Goal: Check status: Check status

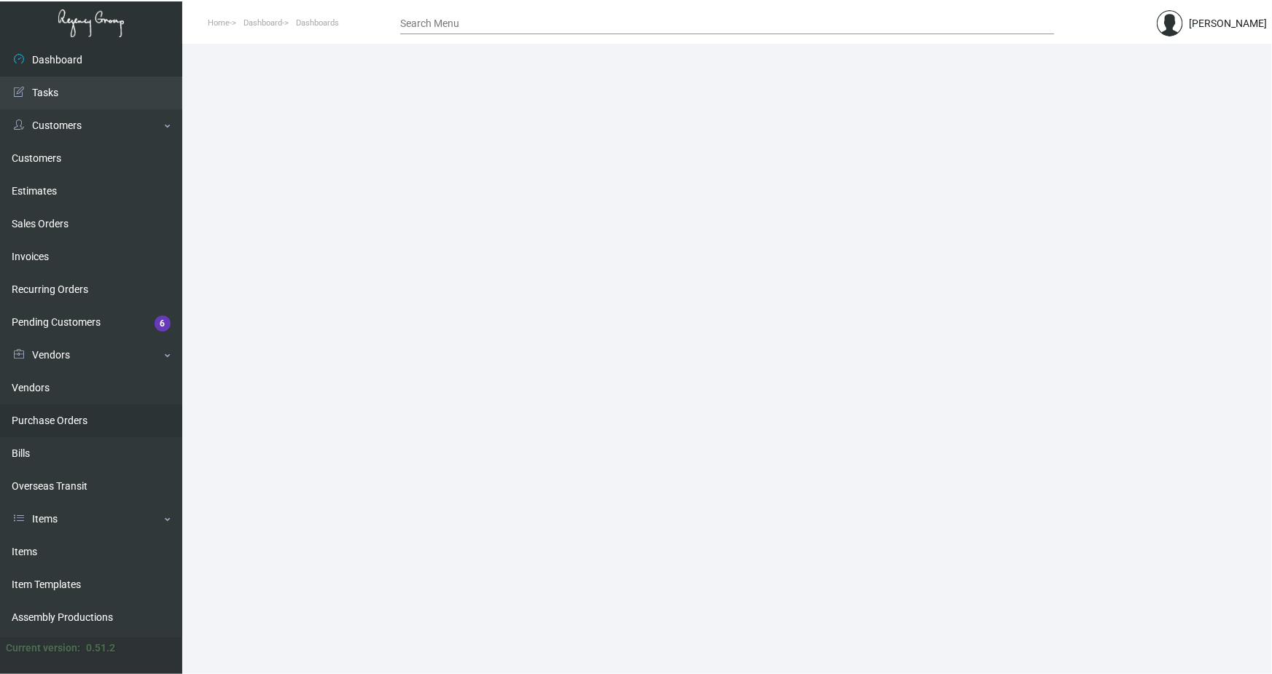
click at [74, 423] on link "Purchase Orders" at bounding box center [91, 421] width 182 height 33
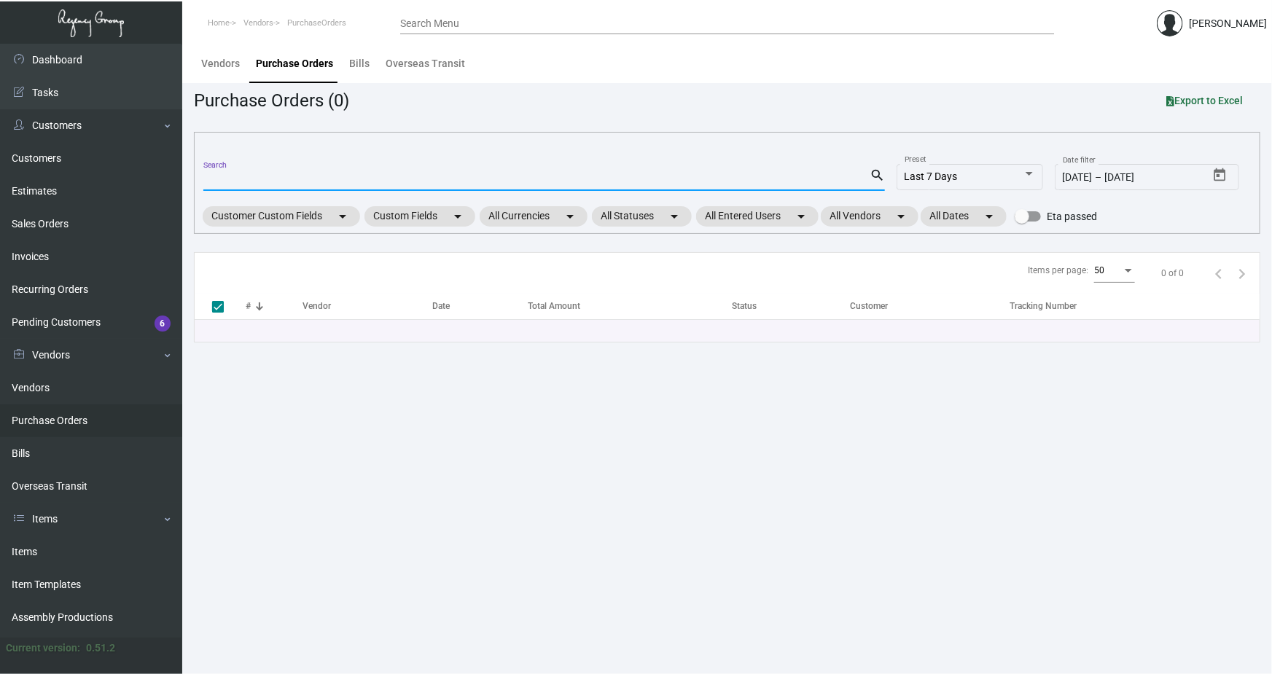
click at [227, 178] on input "Search" at bounding box center [536, 180] width 666 height 12
paste input "107065"
type input "107065"
checkbox input "false"
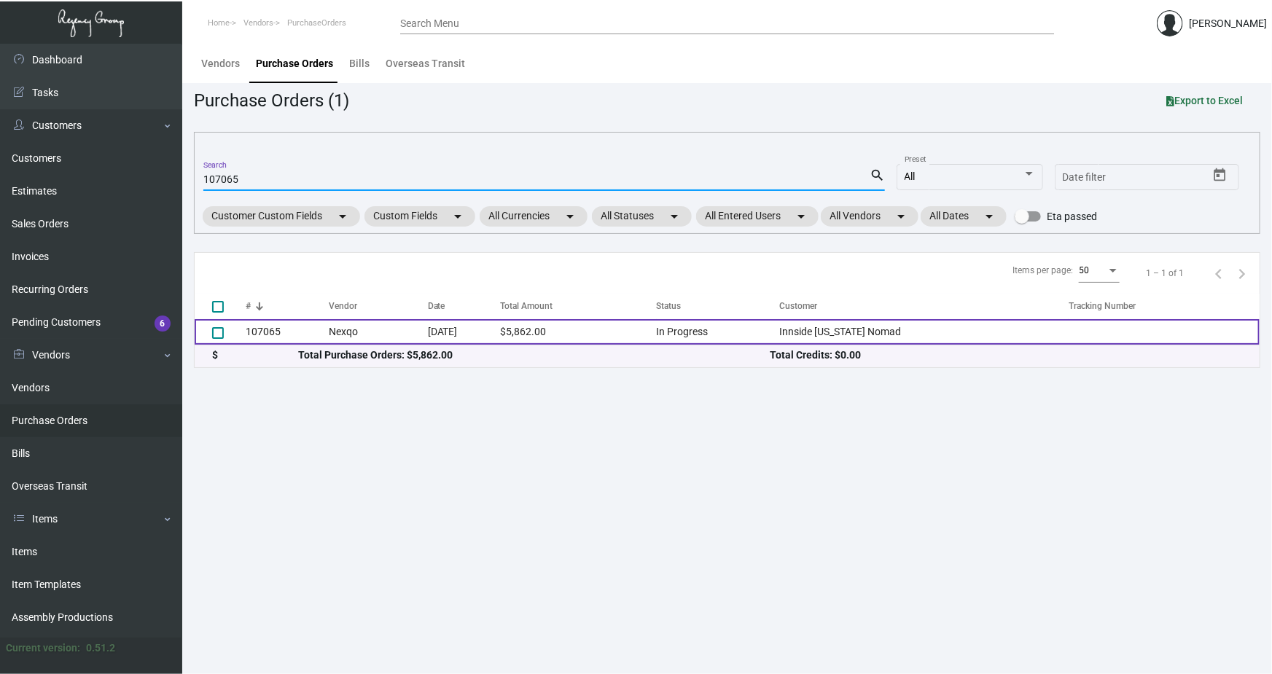
click at [268, 329] on td "107065" at bounding box center [287, 332] width 83 height 26
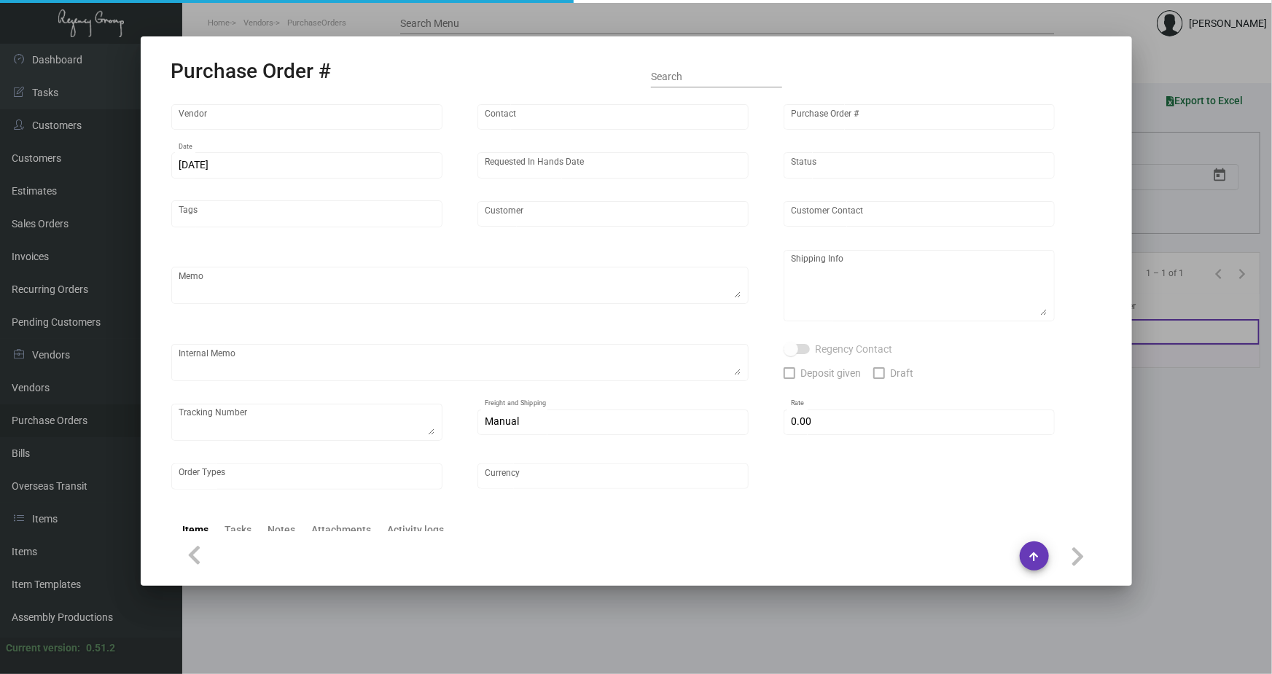
type input "Nexqo"
type input "[PERSON_NAME]"
type input "107065"
type input "[DATE]"
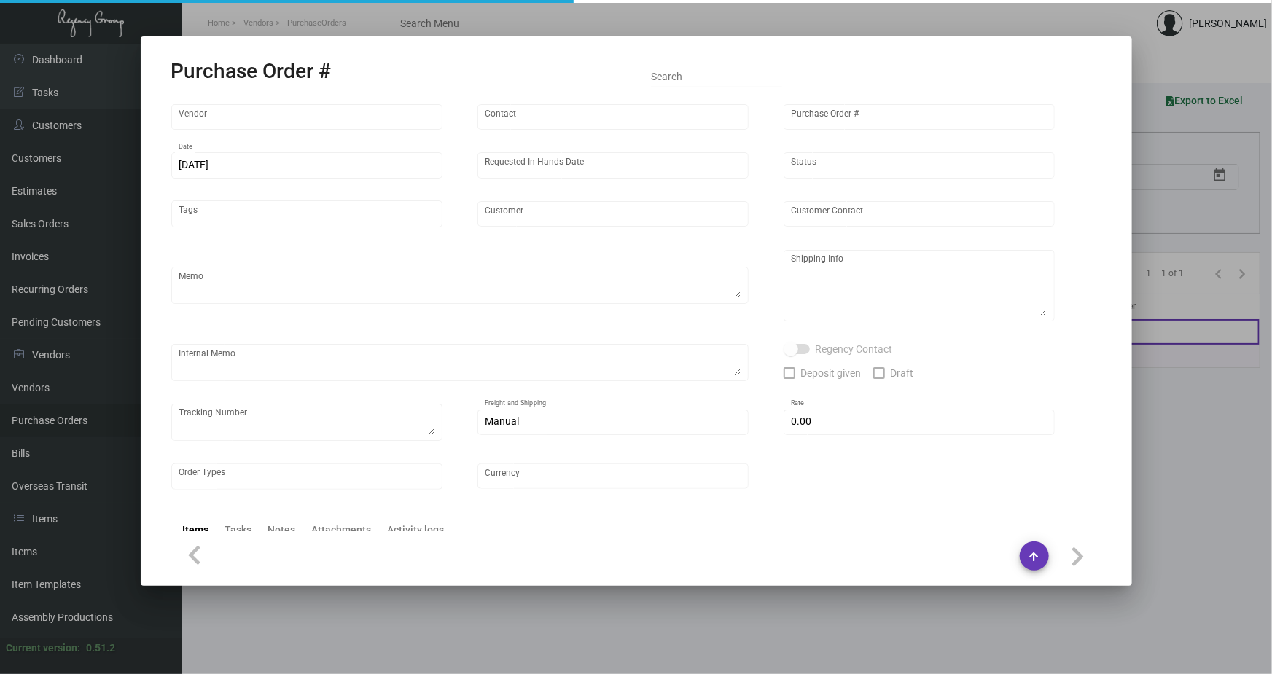
type input "Innside [US_STATE] Nomad"
type textarea "3K via air, 15K boat out ASAP, 12K leftover boat out [DATE]."
type textarea "Regency Group NJ - [PERSON_NAME] [STREET_ADDRESS]"
checkbox input "true"
type input "$ 0.00"
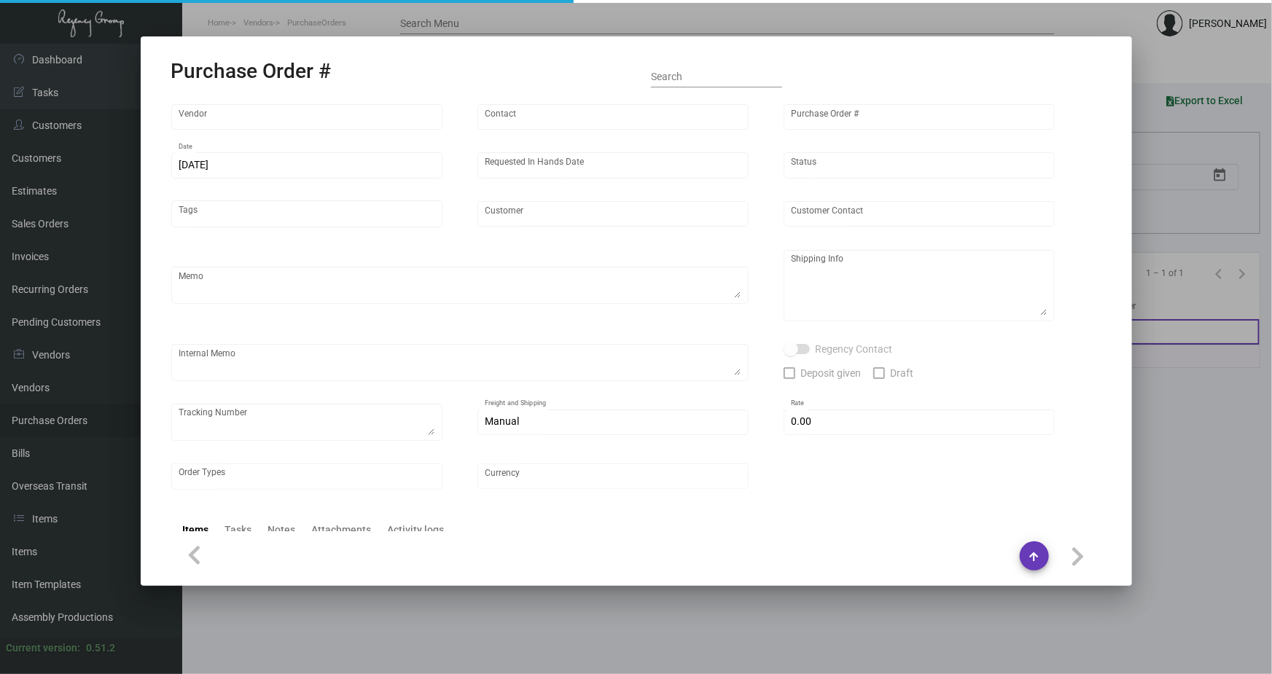
type input "United States Dollar $"
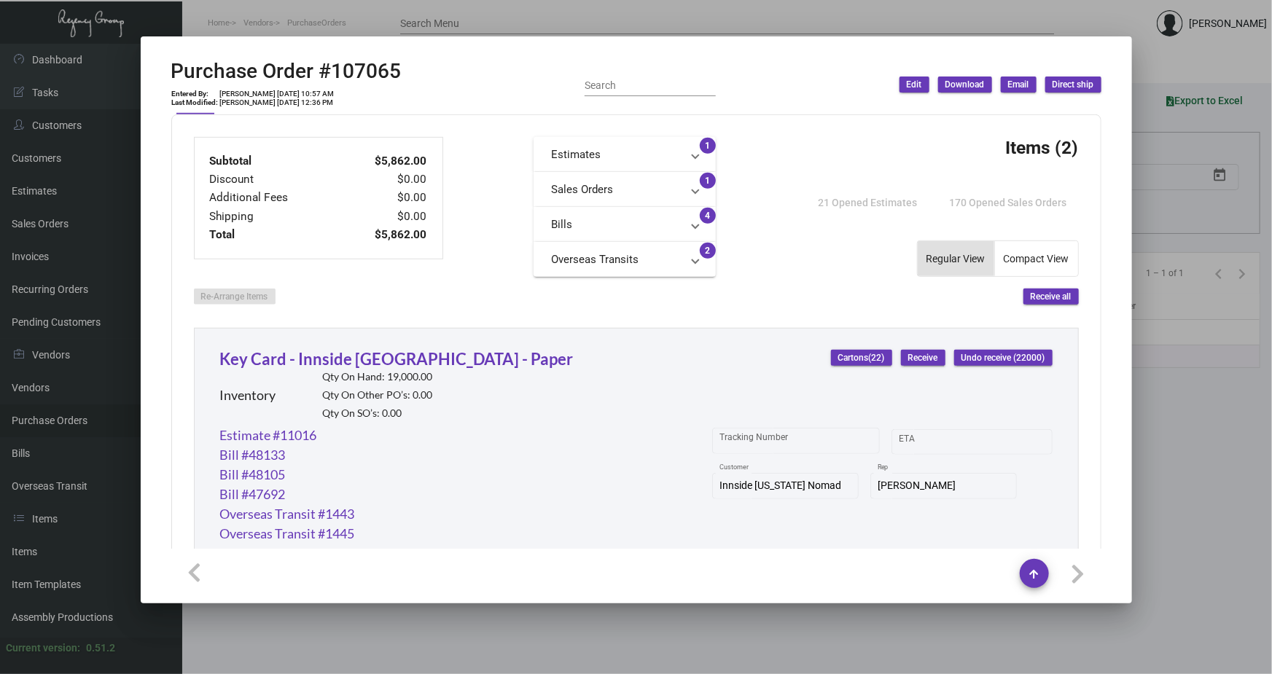
scroll to position [530, 0]
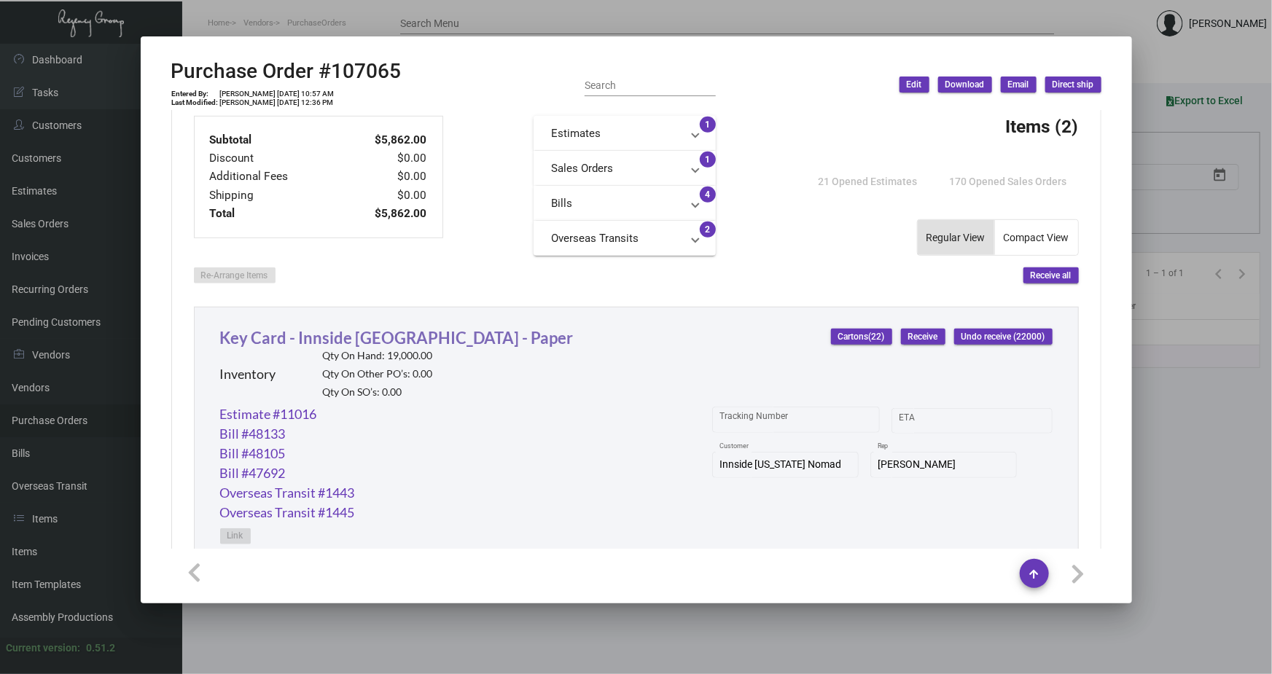
click at [336, 339] on link "Key Card - Innside [GEOGRAPHIC_DATA] - Paper" at bounding box center [397, 338] width 354 height 20
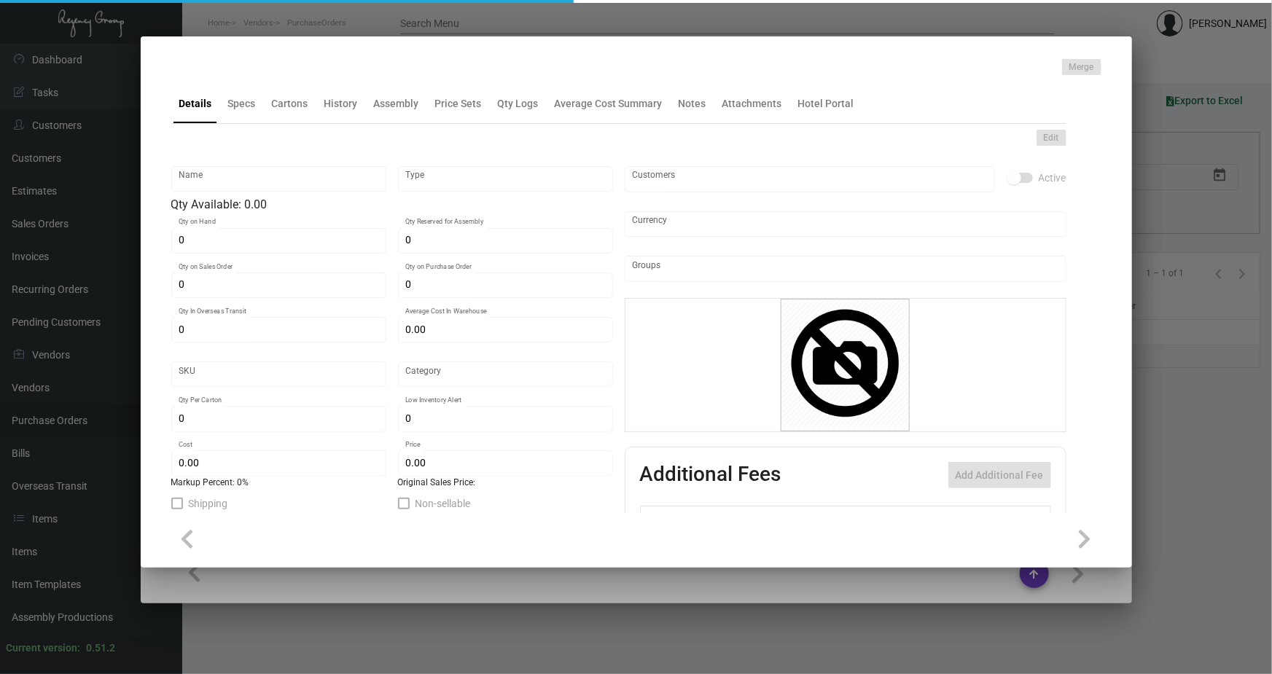
type input "Key Card - Innside [GEOGRAPHIC_DATA] - Paper"
type input "Inventory"
type input "19,000"
type input "5,000"
type input "20,000"
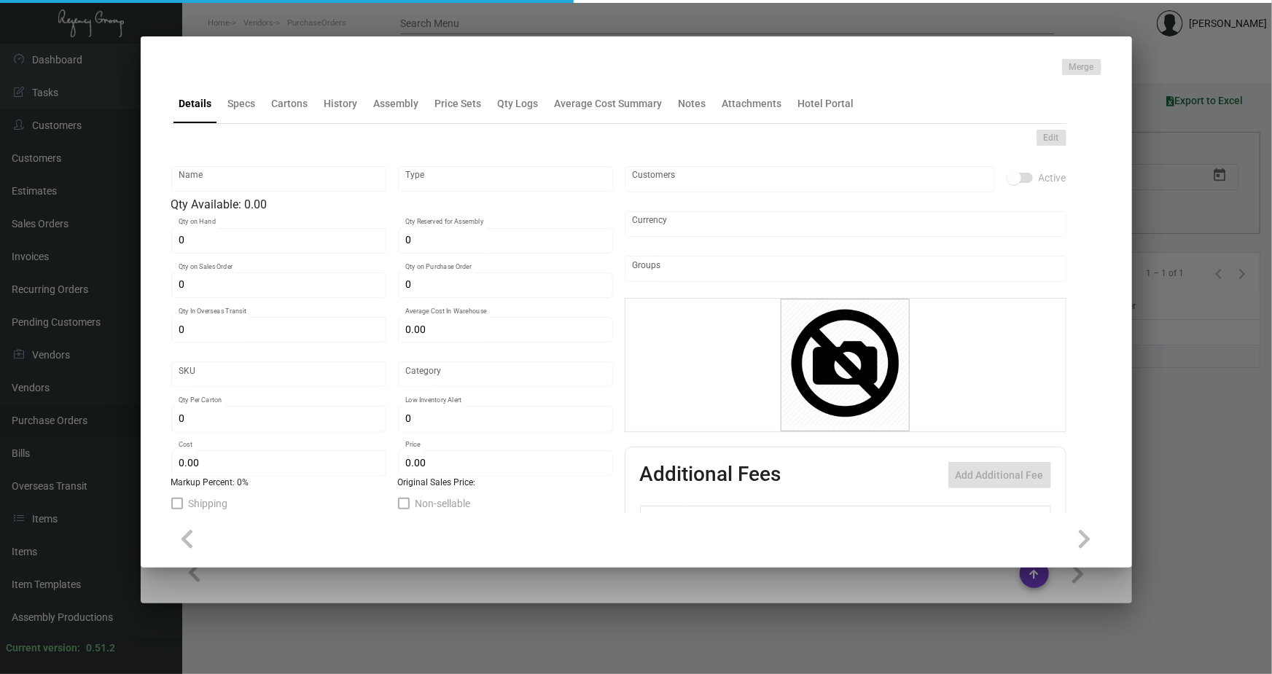
type input "$ 0.25829"
type input "1555"
type input "Standard"
type input "1,000"
type input "4,000"
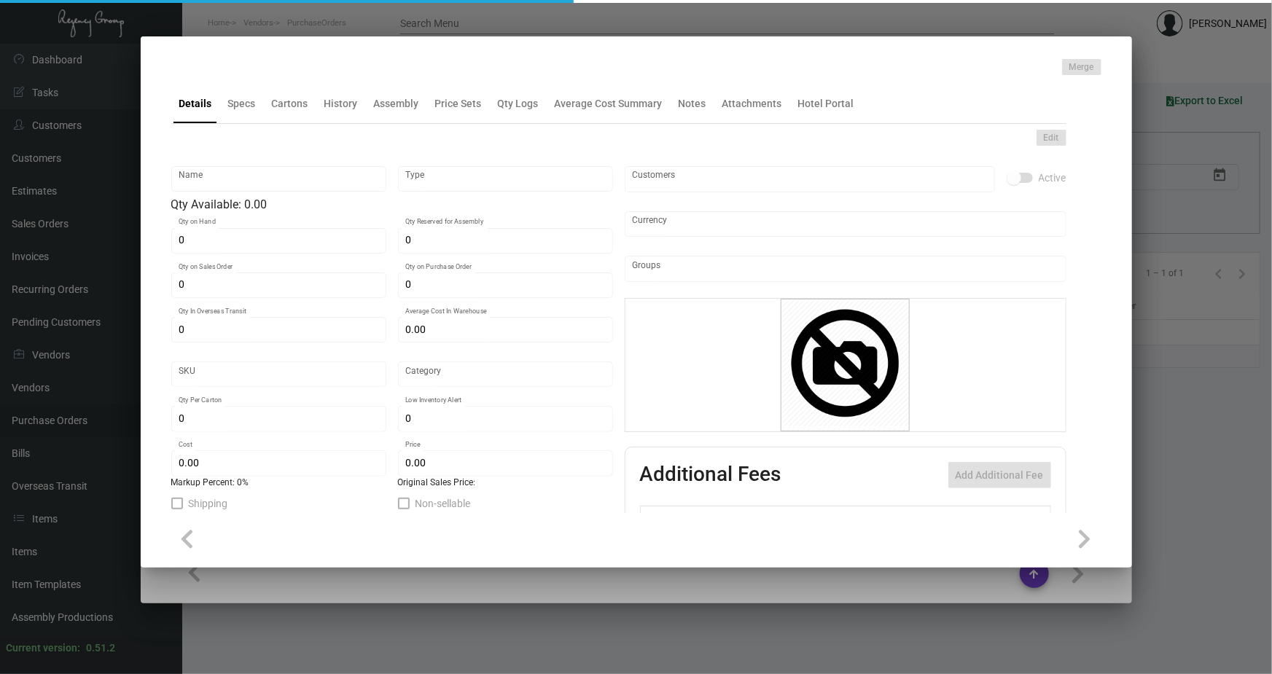
type input "$ 0.196"
type input "$ 0.42"
checkbox input "true"
type input "United States Dollar $"
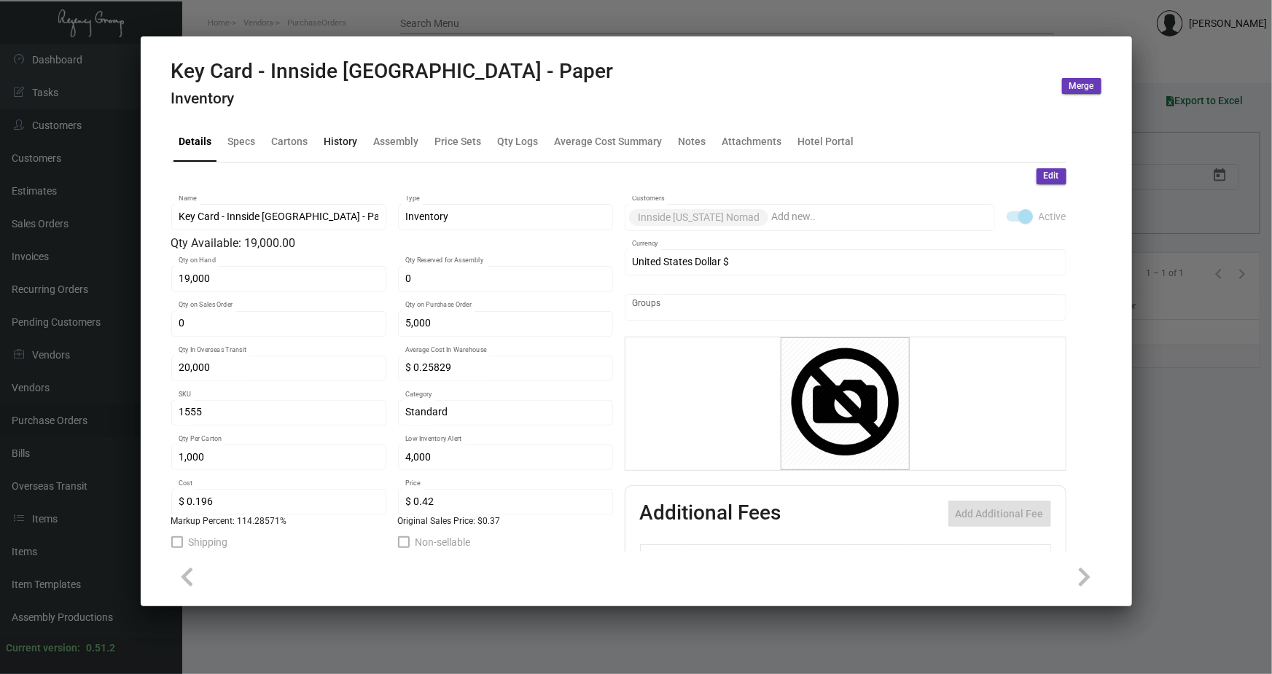
click at [332, 144] on div "History" at bounding box center [341, 141] width 34 height 15
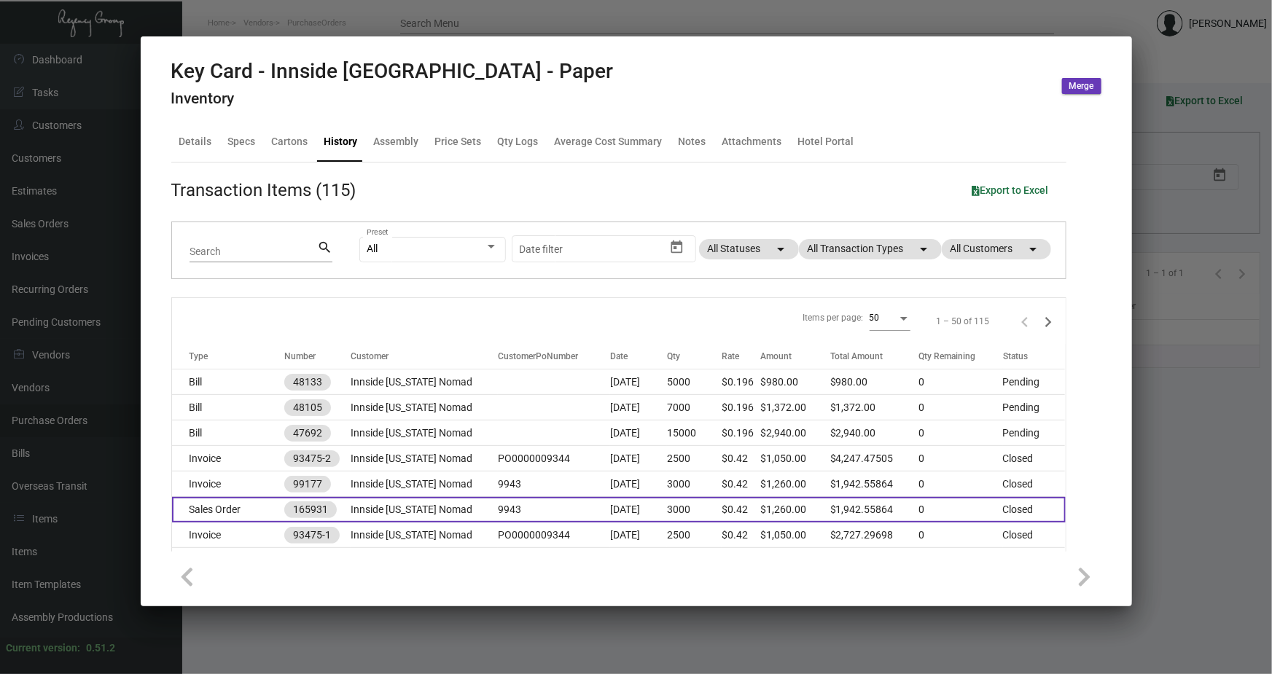
click at [265, 508] on td "Sales Order" at bounding box center [228, 510] width 112 height 26
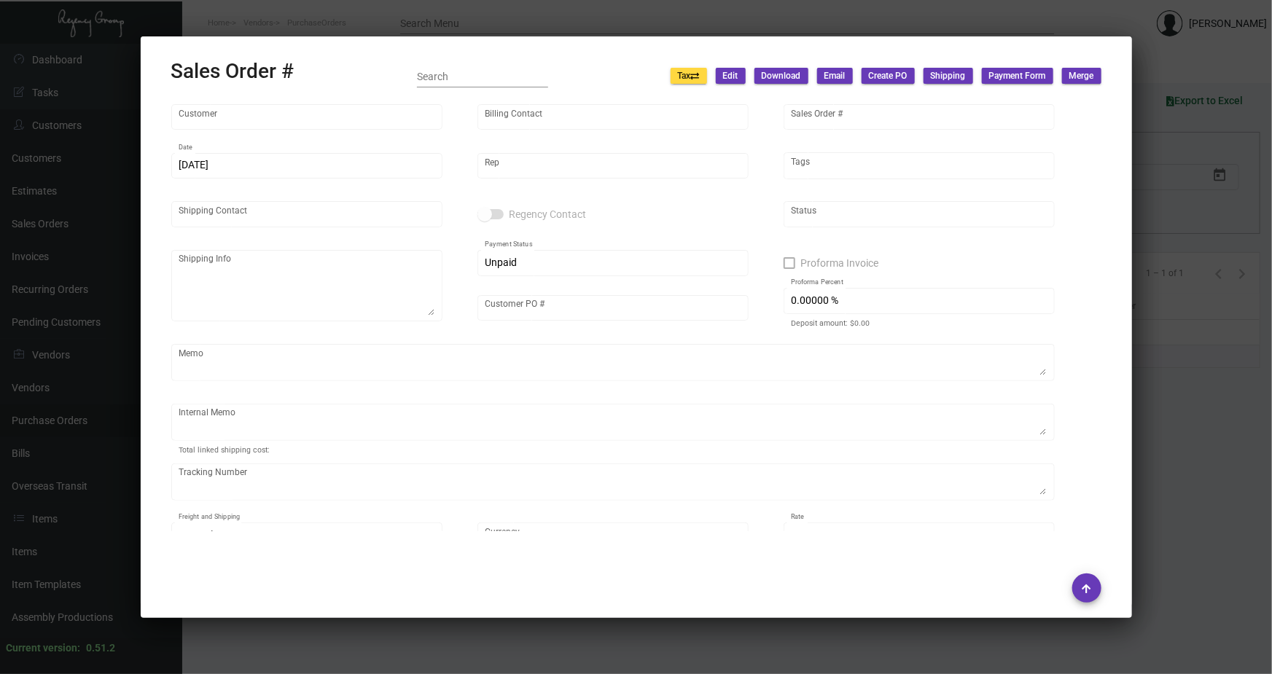
type input "Innside [US_STATE] Nomad"
type input "Accounts Payable"
type input "165931"
type input "[DATE]"
type input "[PERSON_NAME]"
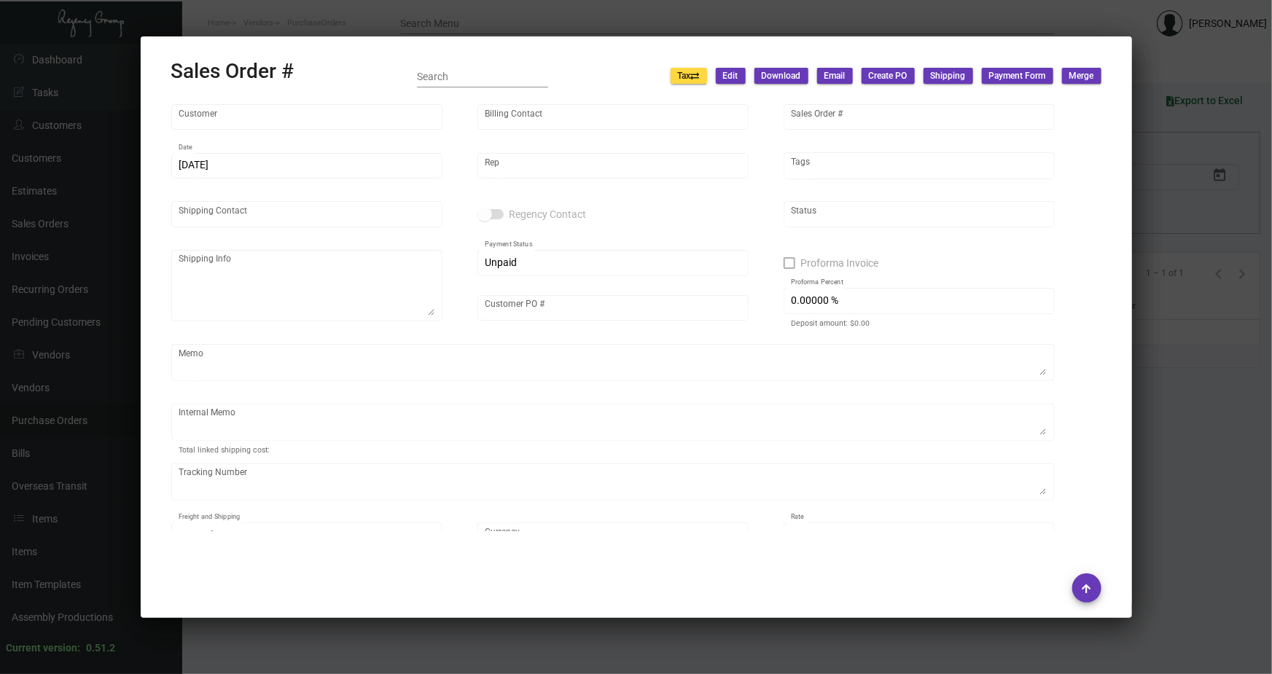
type input "[PERSON_NAME]"
type textarea "Innside [US_STATE] Nomad - [PERSON_NAME] [STREET_ADDRESS][US_STATE]"
type input "9943"
type textarea "[DATE]. [PERSON_NAME]. [GEOGRAPHIC_DATA]. Delivery"
type input "United States Dollar $"
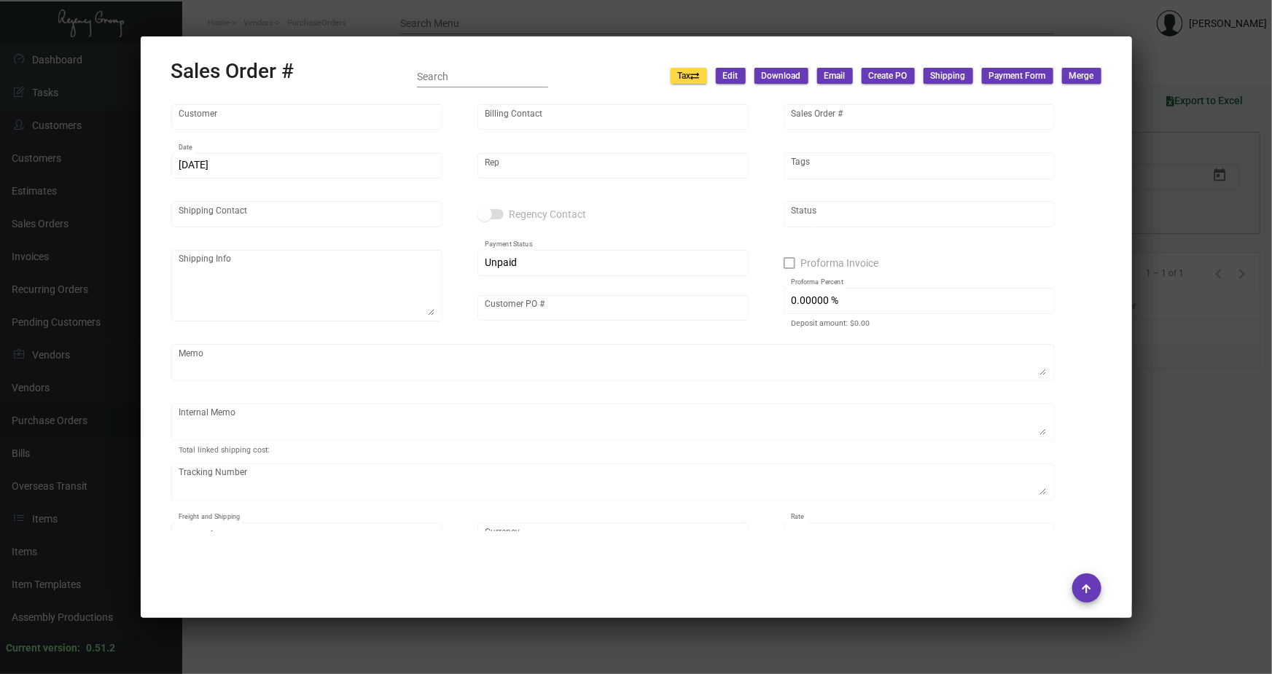
type input "$ 84.21"
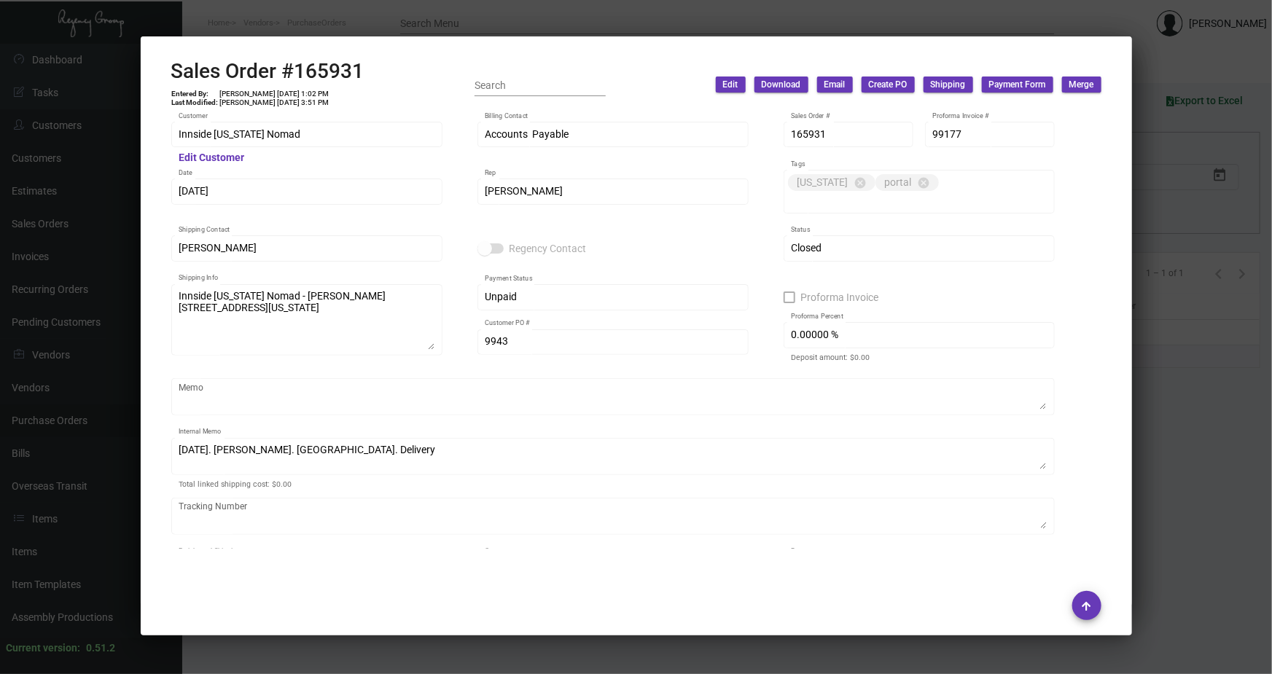
click at [367, 22] on div at bounding box center [636, 337] width 1272 height 674
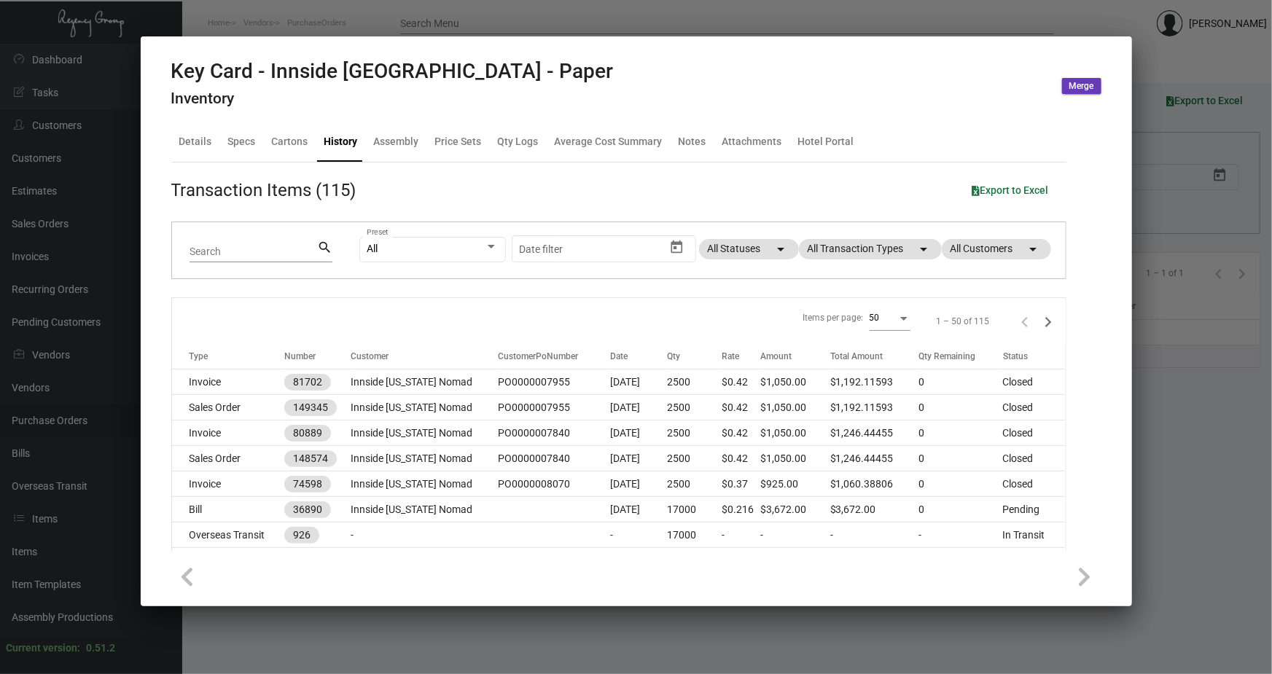
click at [355, 19] on div at bounding box center [636, 337] width 1272 height 674
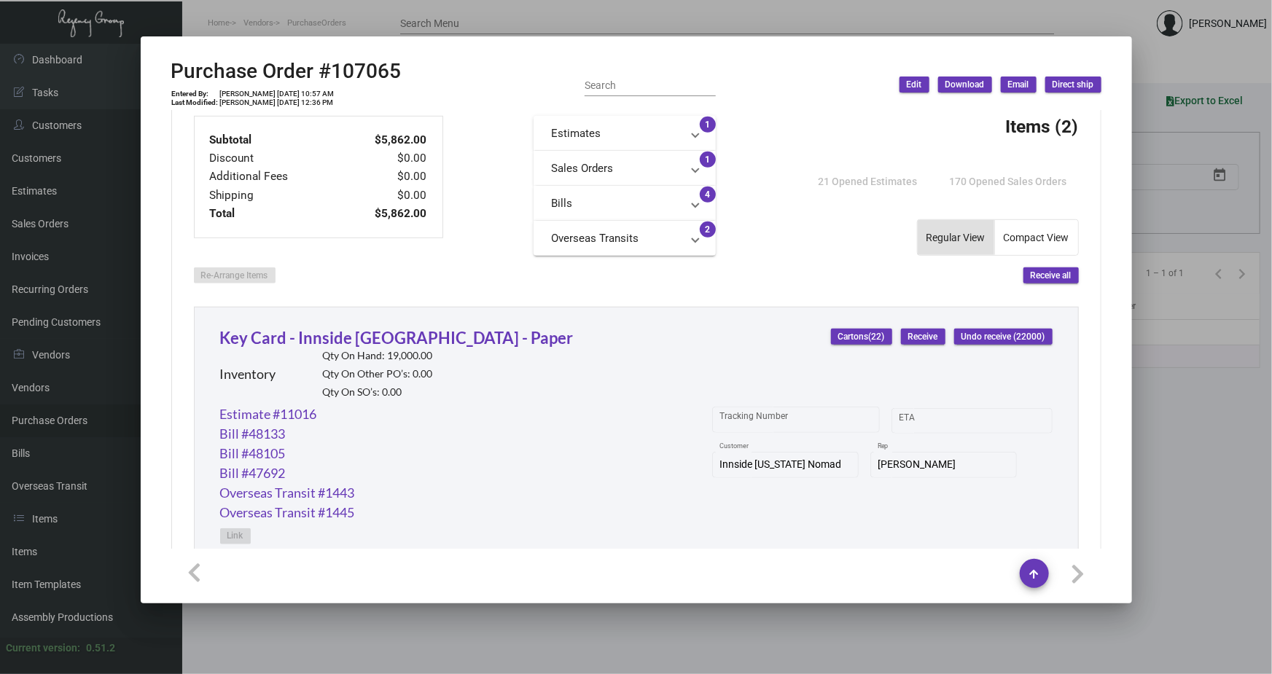
click at [355, 15] on div at bounding box center [636, 337] width 1272 height 674
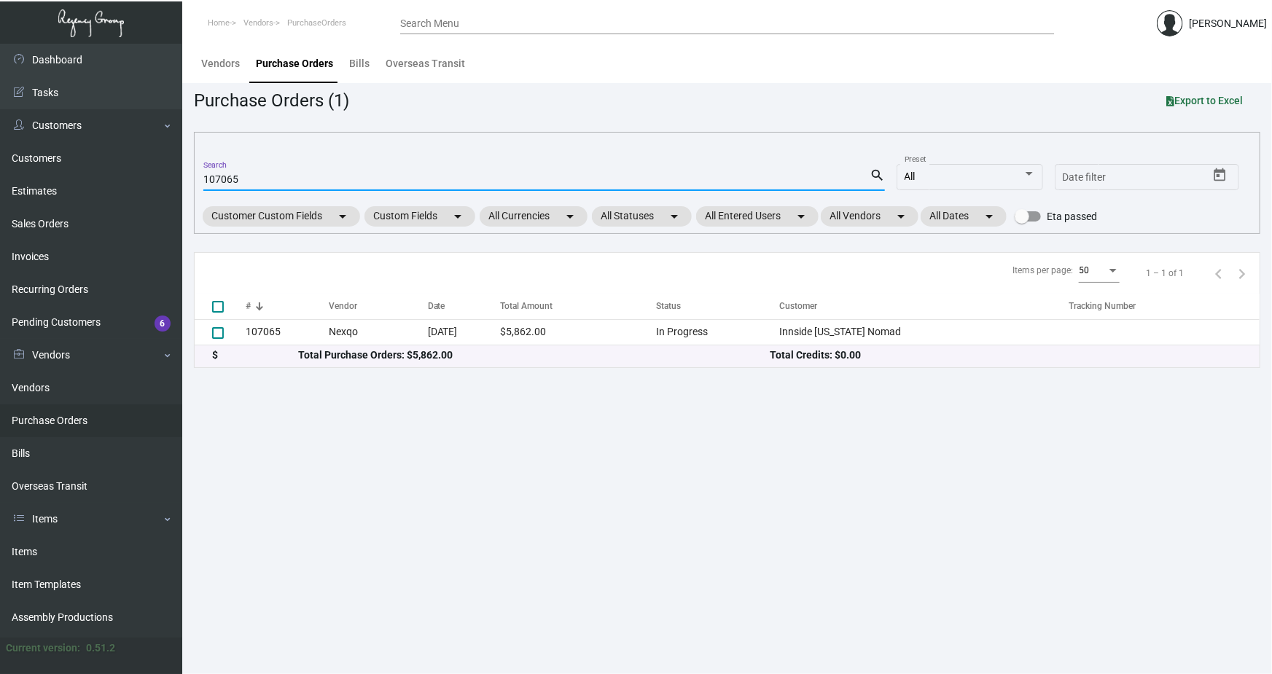
click at [228, 179] on input "107065" at bounding box center [536, 180] width 666 height 12
paste input "6494"
type input "106494"
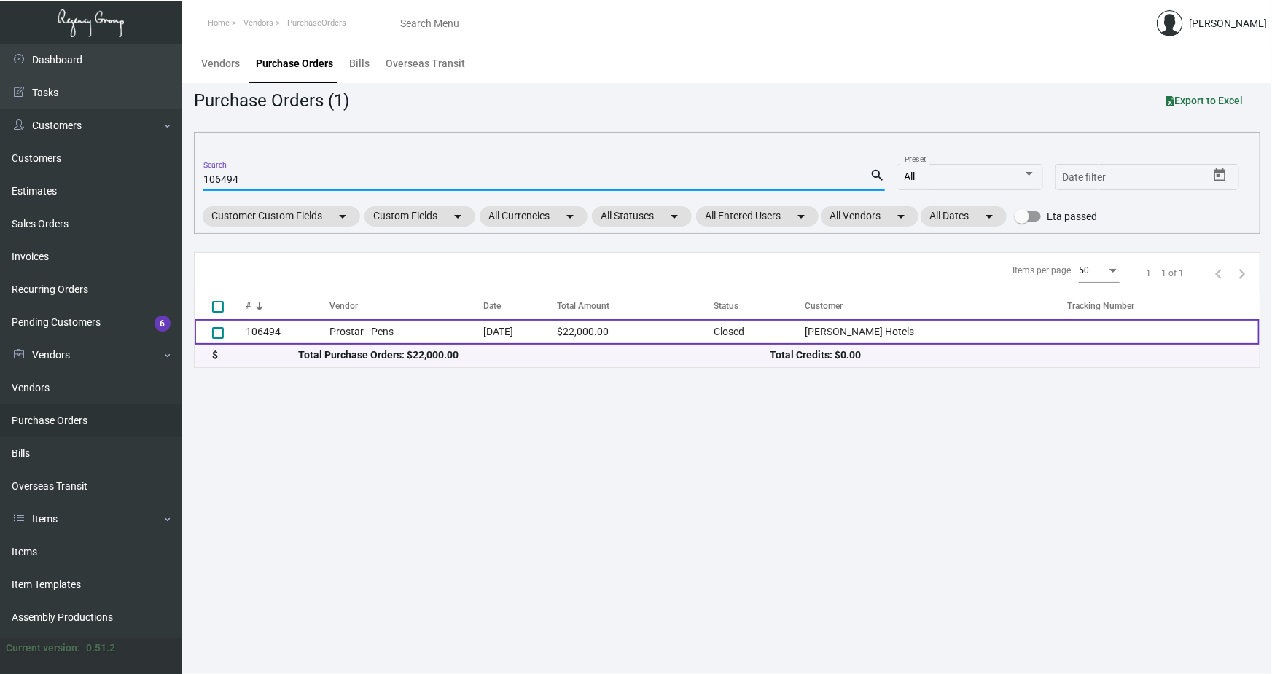
click at [273, 329] on td "106494" at bounding box center [288, 332] width 84 height 26
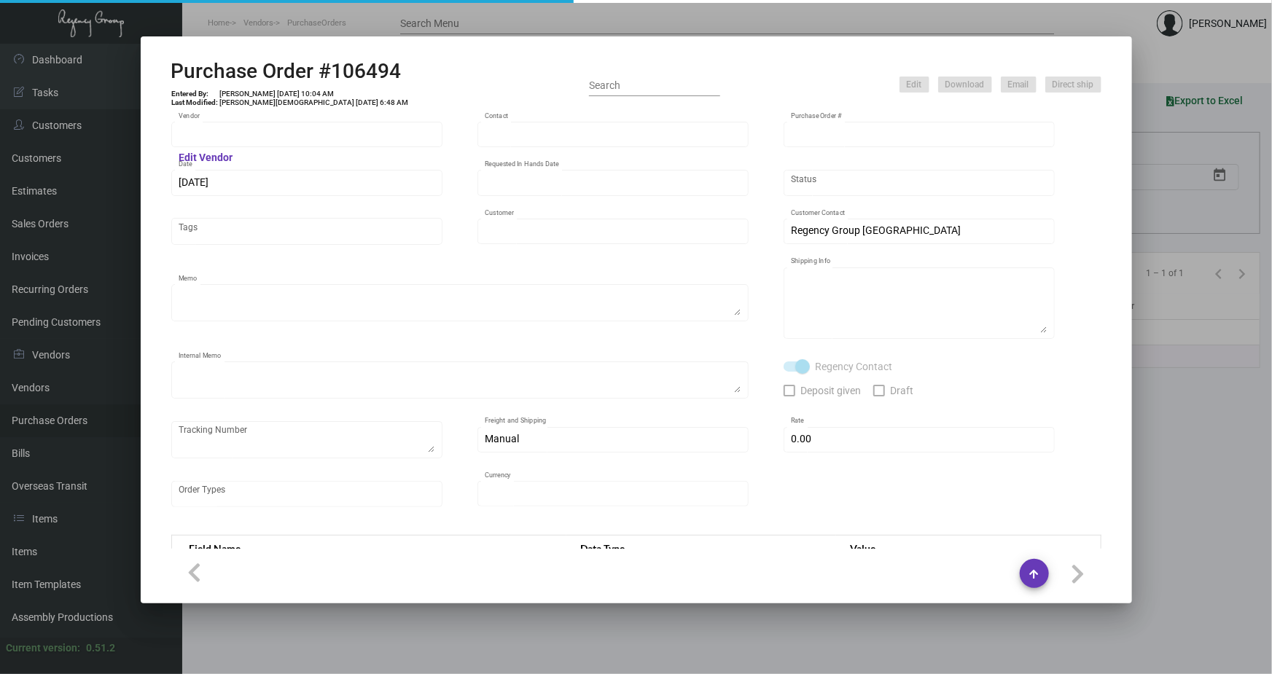
type input "Prostar - Pens"
type input "[PERSON_NAME]"
type input "106494"
type input "[DATE]"
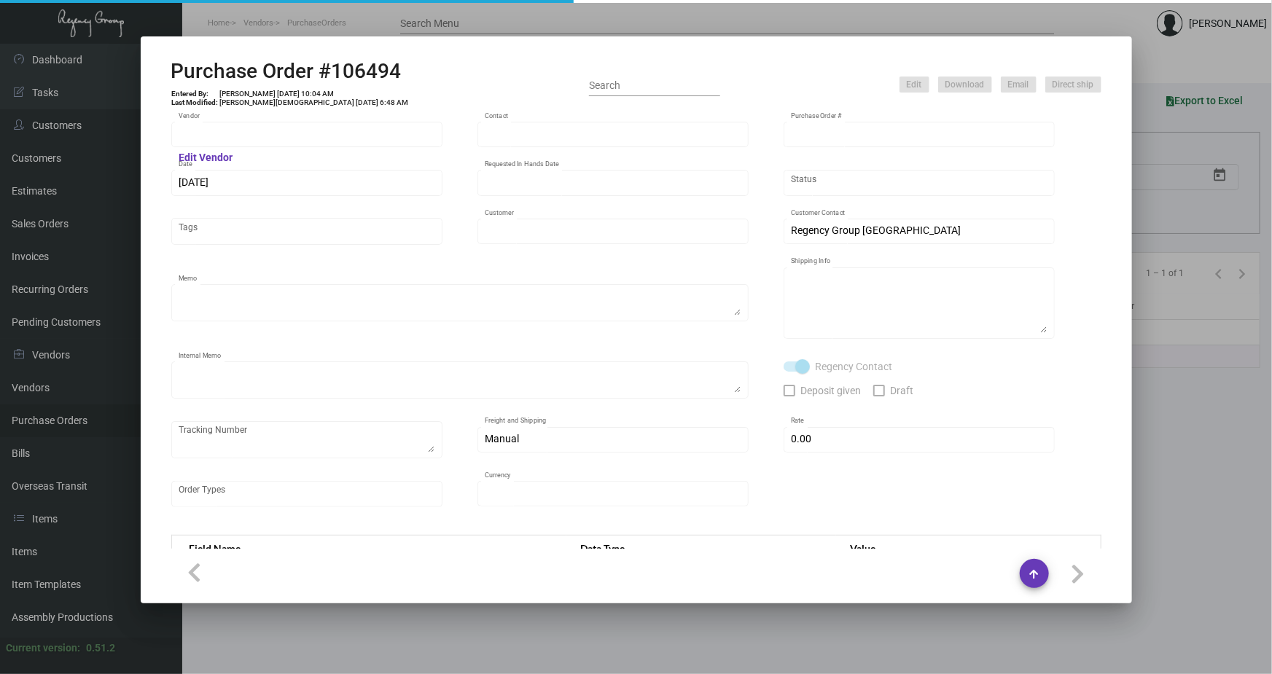
type input "[PERSON_NAME] Hotels"
type textarea "Please ship 40k by boat to our NJ warehouse in the first shipment."
type textarea "Regency Group NJ - [PERSON_NAME] [STREET_ADDRESS]"
type textarea "9/23 - asked the vendor to air 6k at our cost."
checkbox input "true"
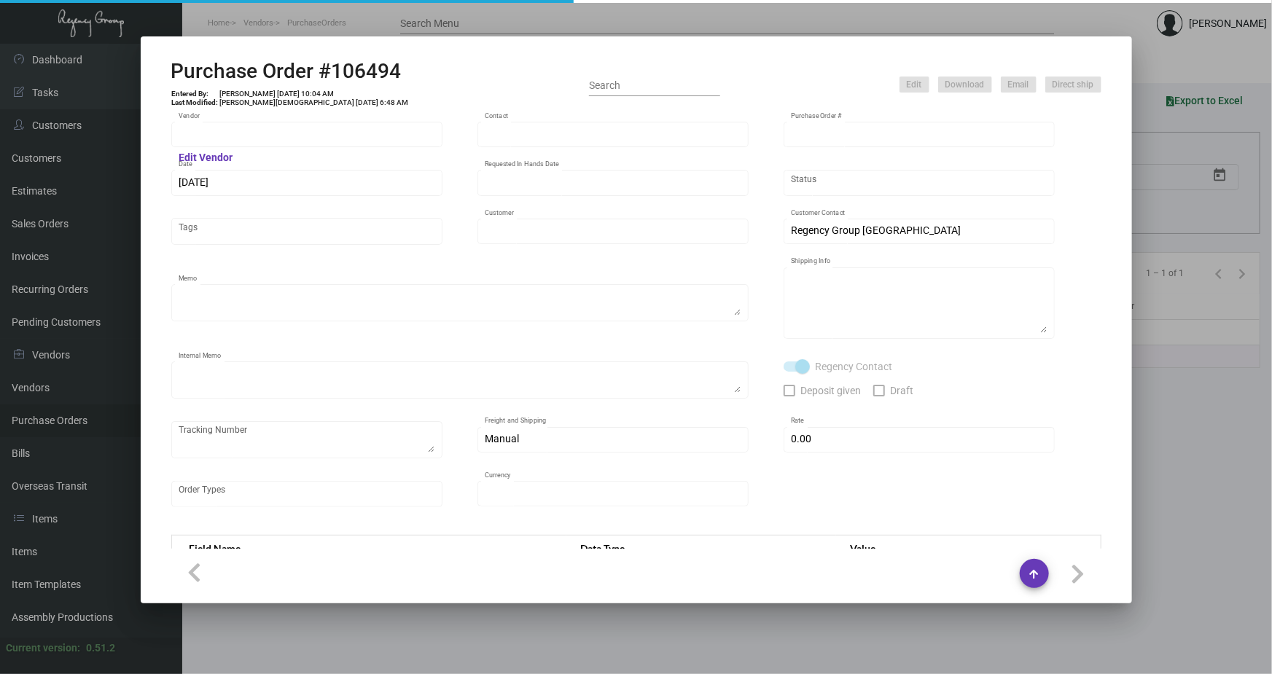
type input "$ 0.00"
type input "United States Dollar $"
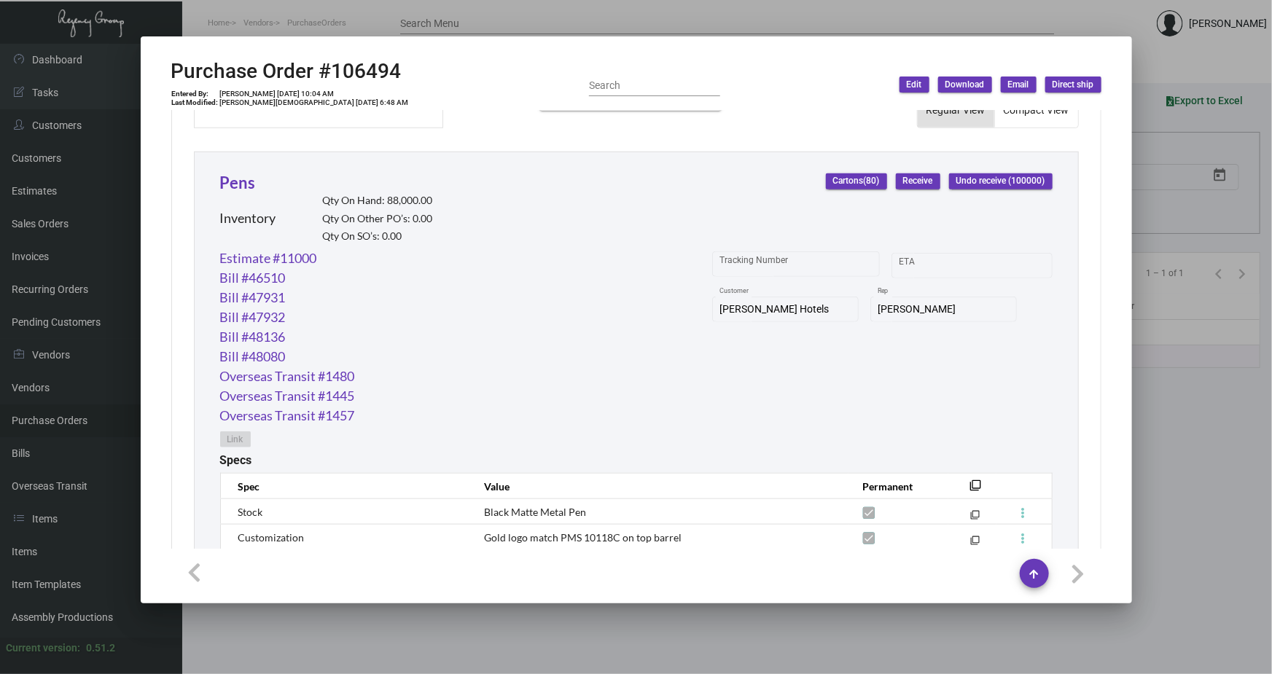
scroll to position [574, 0]
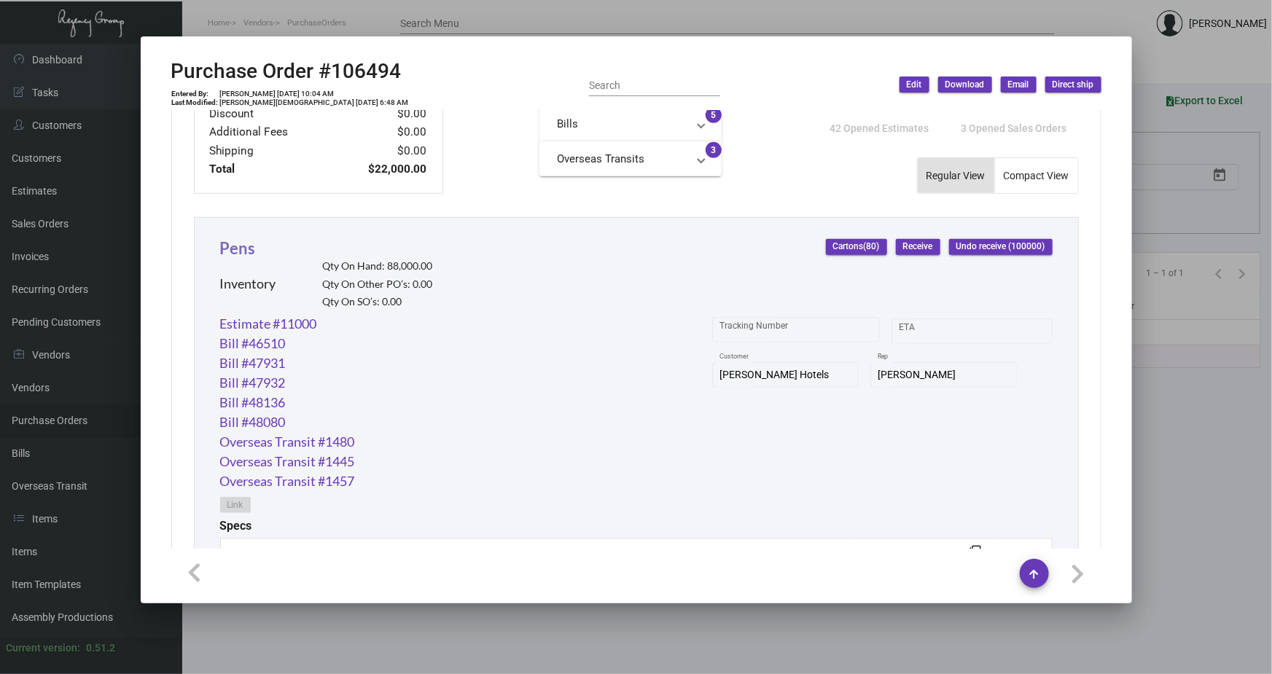
click at [254, 249] on link "Pens" at bounding box center [238, 248] width 36 height 20
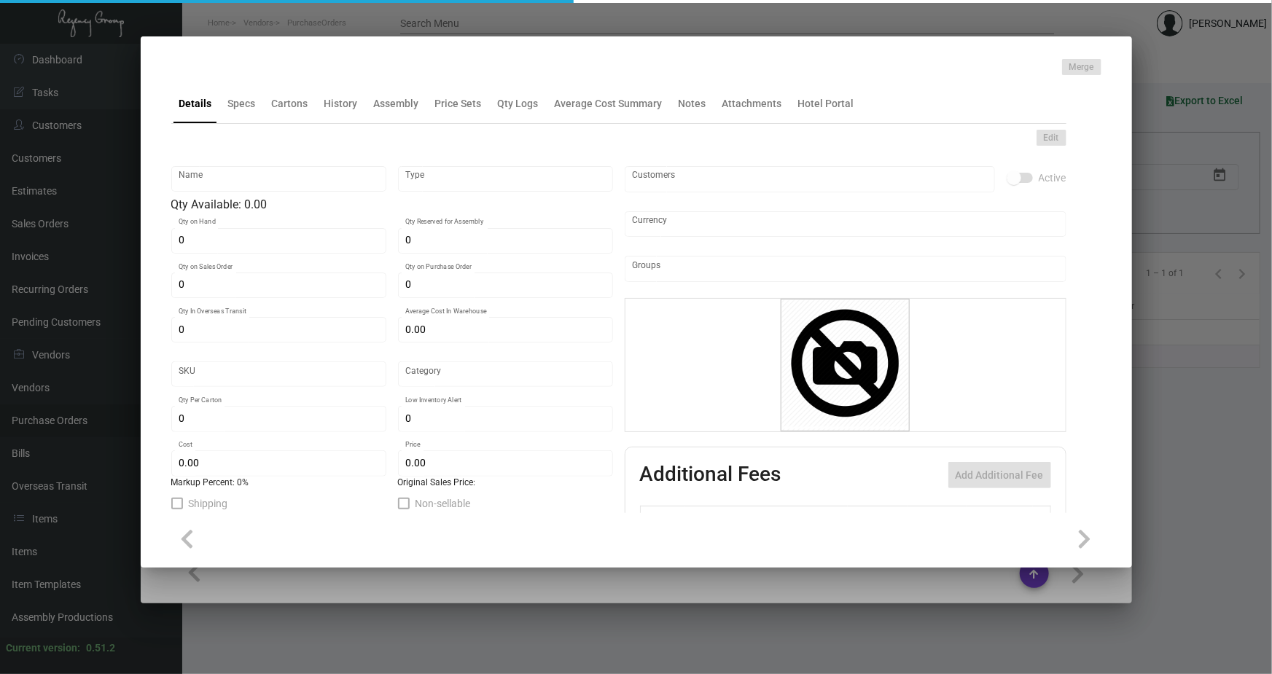
type input "Pens"
type input "Inventory"
type input "88,000"
type input "68,000"
type input "$ 0.475"
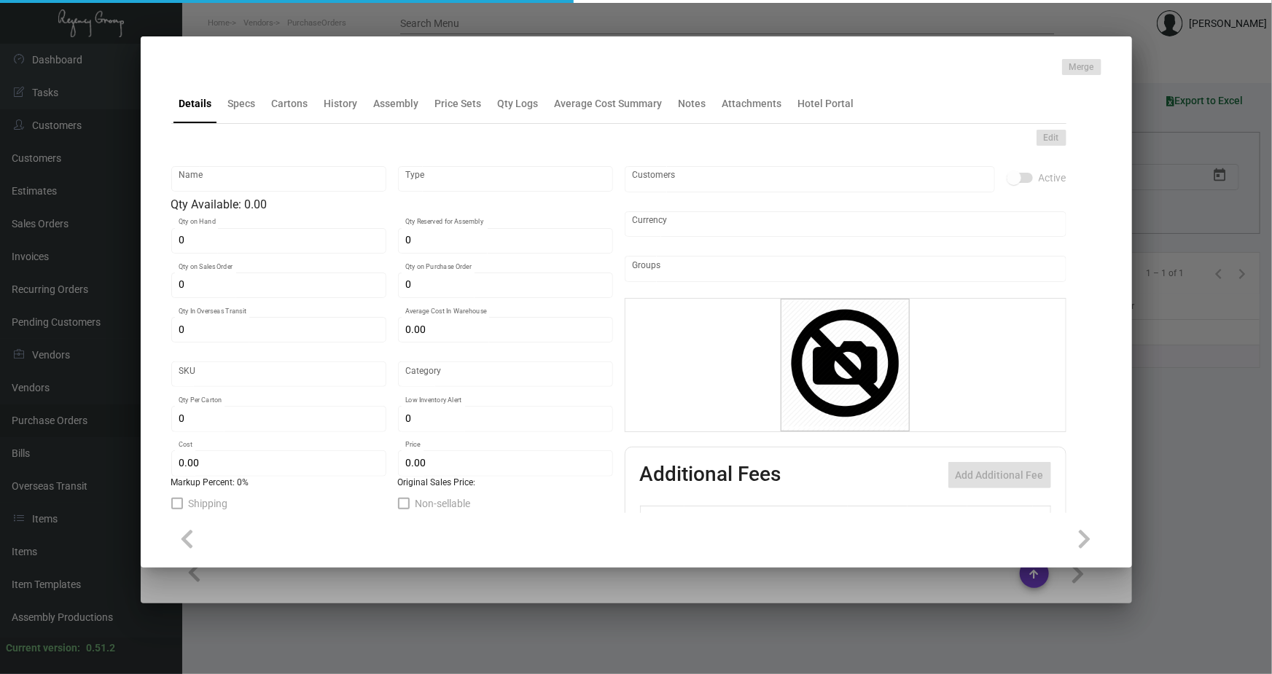
type input "3159"
type input "Overseas"
type input "1,000"
type input "10,000"
type input "$ 0.22"
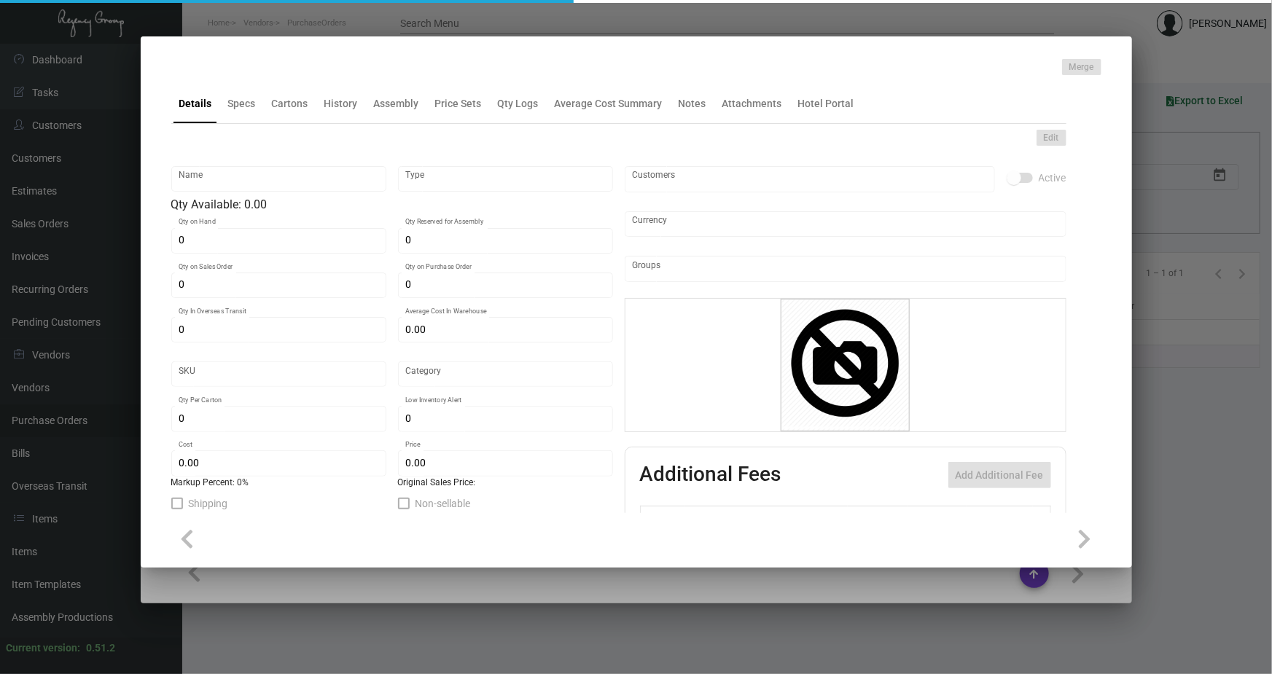
type input "$ 0.52"
type textarea "pen body, aluminum barrels painted 2335U parts: metal parts painted 2335U refil…"
type textarea "pen body, aluminum barrels custom pain color, with slim metal Cross refill blac…"
checkbox input "true"
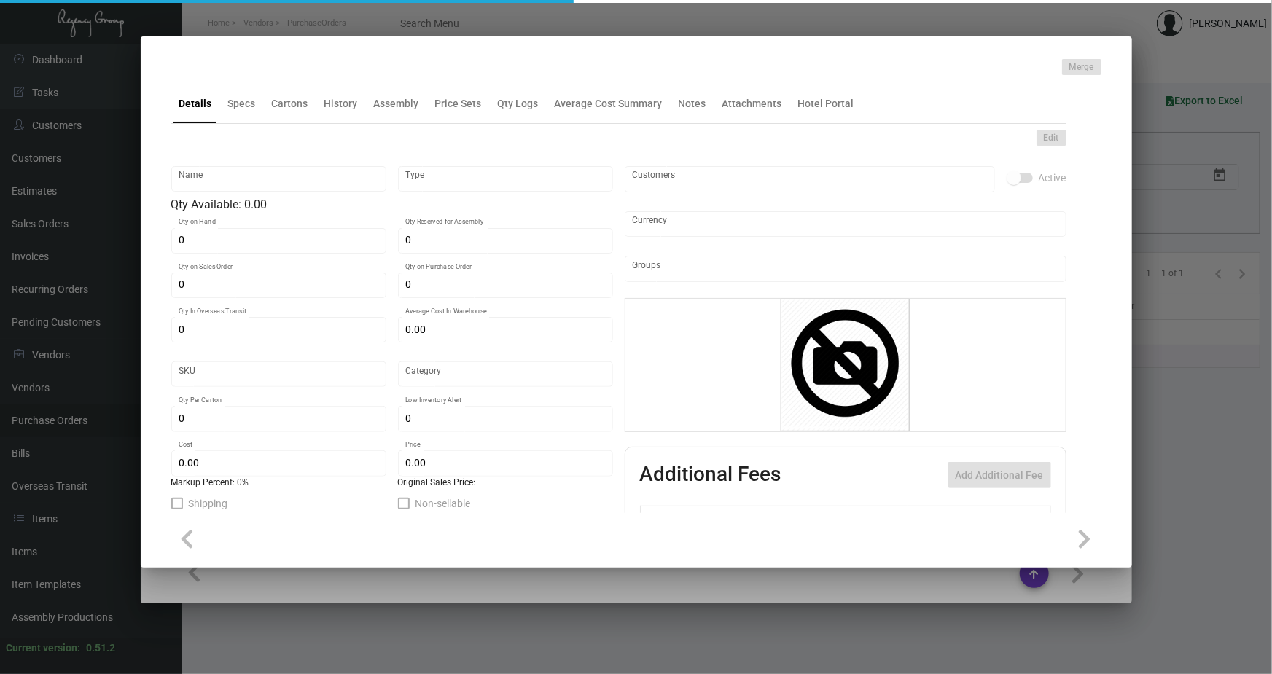
type input "United States Dollar $"
